Goal: Task Accomplishment & Management: Use online tool/utility

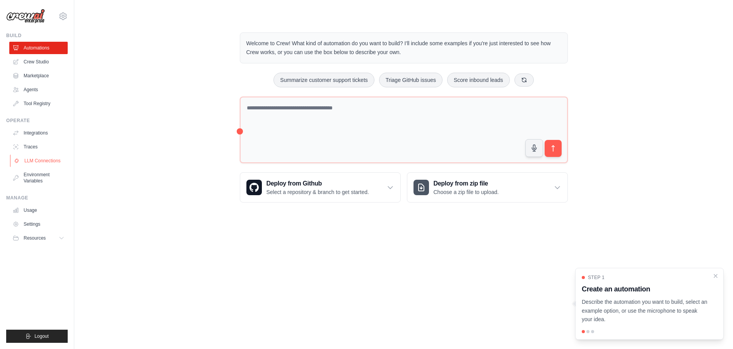
click at [54, 162] on link "LLM Connections" at bounding box center [39, 161] width 58 height 12
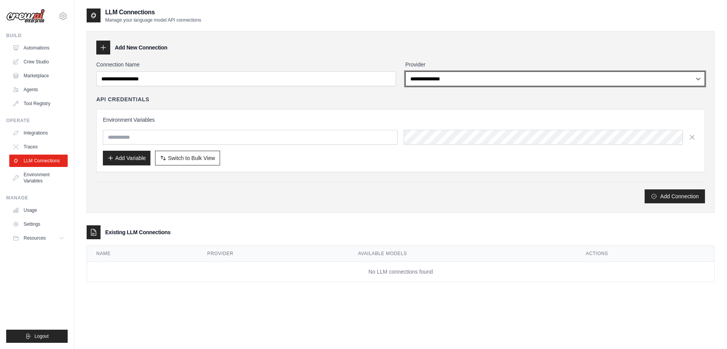
click at [700, 79] on select "**********" at bounding box center [556, 79] width 300 height 15
select select "******"
click at [406, 72] on select "**********" at bounding box center [556, 79] width 300 height 15
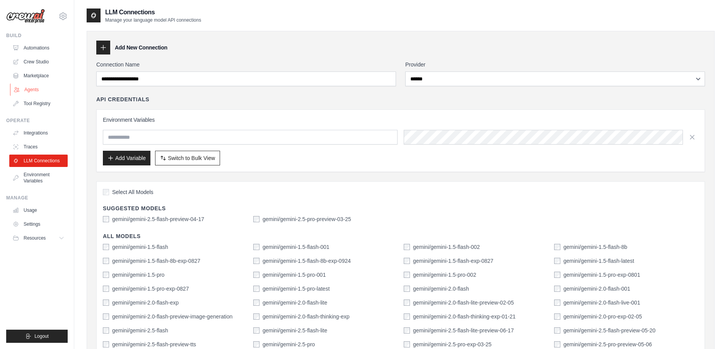
click at [29, 89] on link "Agents" at bounding box center [39, 90] width 58 height 12
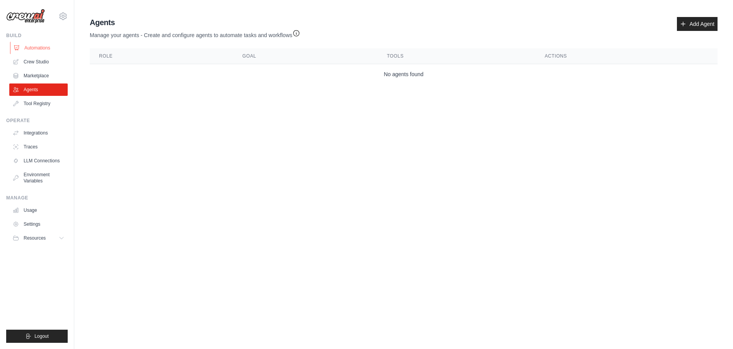
click at [37, 47] on link "Automations" at bounding box center [39, 48] width 58 height 12
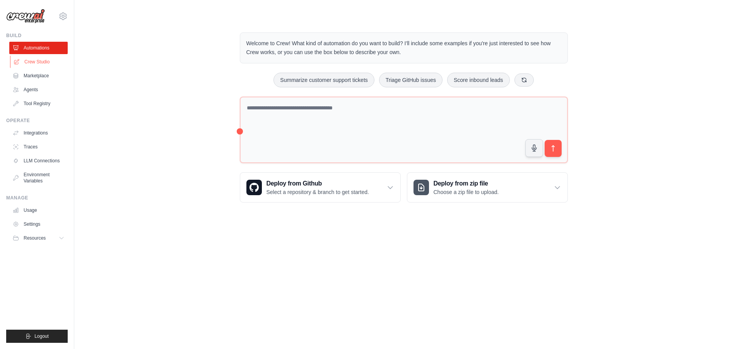
click at [41, 63] on link "Crew Studio" at bounding box center [39, 62] width 58 height 12
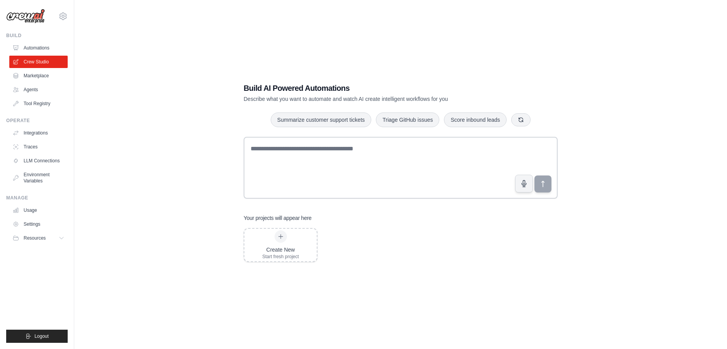
scroll to position [15, 0]
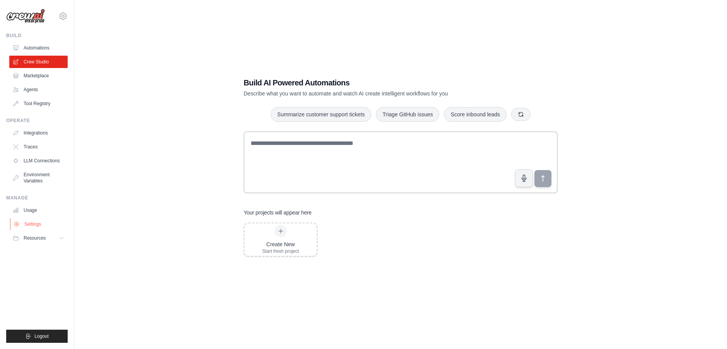
click at [33, 227] on link "Settings" at bounding box center [39, 224] width 58 height 12
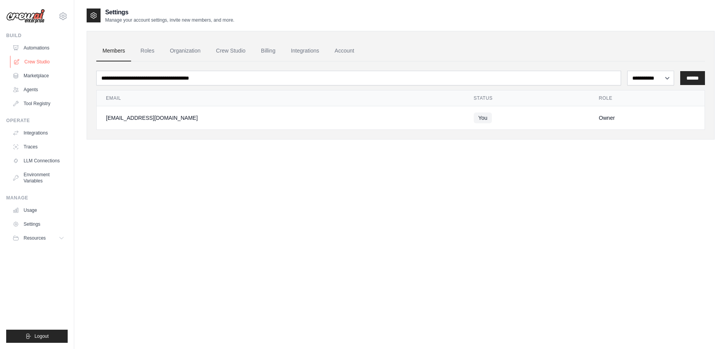
click at [34, 62] on link "Crew Studio" at bounding box center [39, 62] width 58 height 12
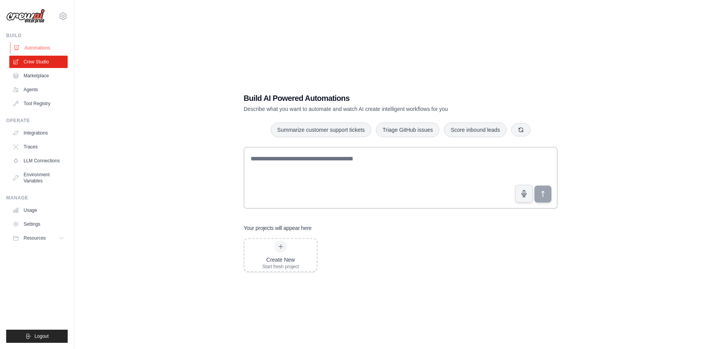
click at [35, 48] on link "Automations" at bounding box center [39, 48] width 58 height 12
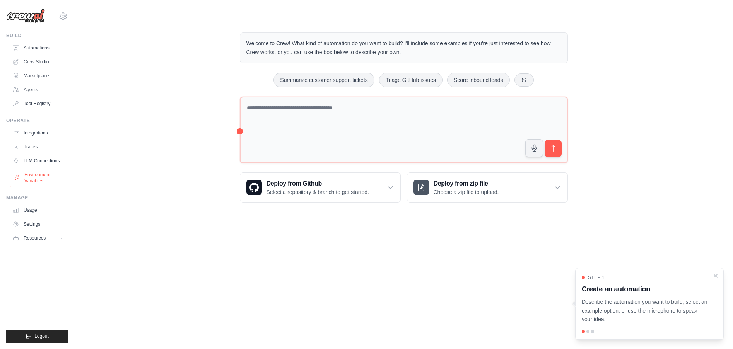
click at [34, 178] on link "Environment Variables" at bounding box center [39, 178] width 58 height 19
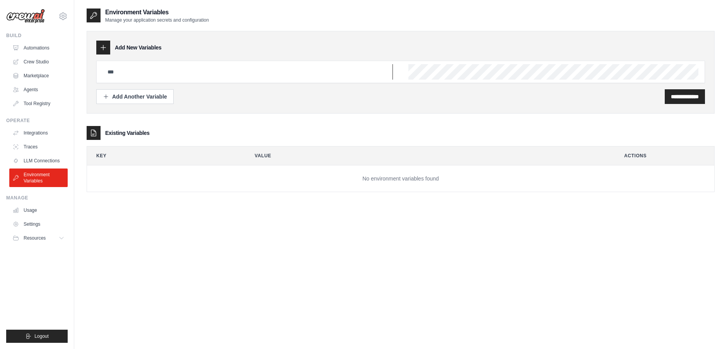
click at [232, 72] on input "text" at bounding box center [248, 71] width 290 height 15
click at [94, 14] on icon at bounding box center [94, 16] width 8 height 8
click at [105, 48] on icon at bounding box center [103, 48] width 8 height 8
click at [100, 46] on icon at bounding box center [103, 48] width 8 height 8
click at [139, 76] on input "text" at bounding box center [248, 71] width 290 height 15
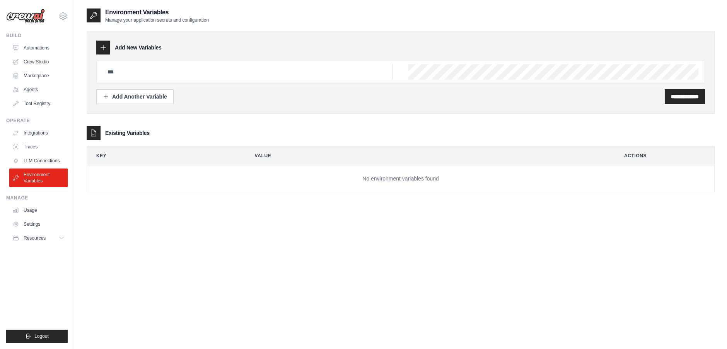
click at [94, 135] on icon at bounding box center [94, 133] width 8 height 8
click at [454, 180] on td "No environment variables found" at bounding box center [401, 179] width 628 height 27
click at [194, 43] on div "Add New Variables" at bounding box center [400, 48] width 609 height 14
click at [42, 73] on link "Marketplace" at bounding box center [39, 76] width 58 height 12
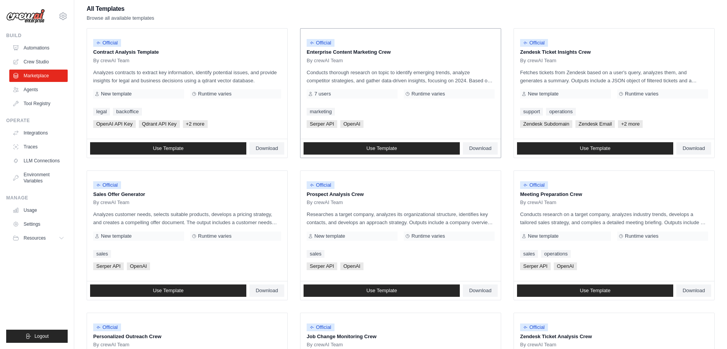
scroll to position [77, 0]
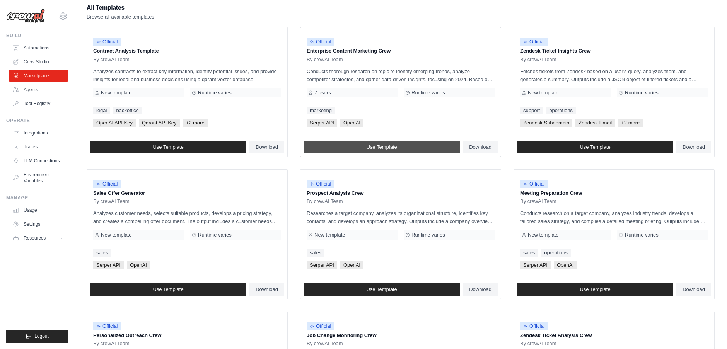
click at [383, 147] on span "Use Template" at bounding box center [381, 147] width 31 height 6
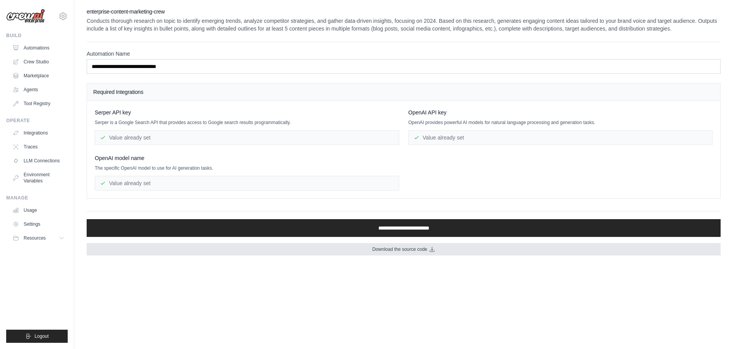
click at [433, 250] on icon at bounding box center [432, 249] width 5 height 5
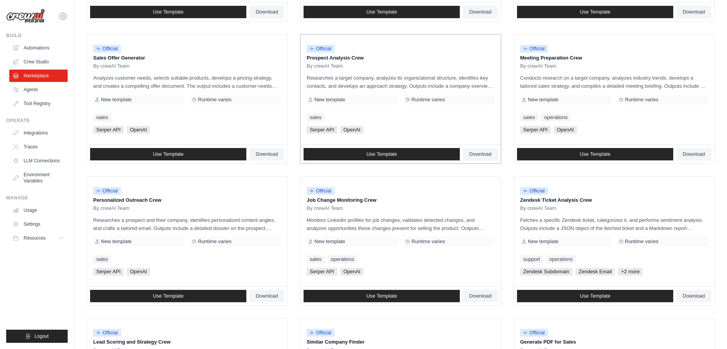
scroll to position [19, 0]
